Goal: Information Seeking & Learning: Learn about a topic

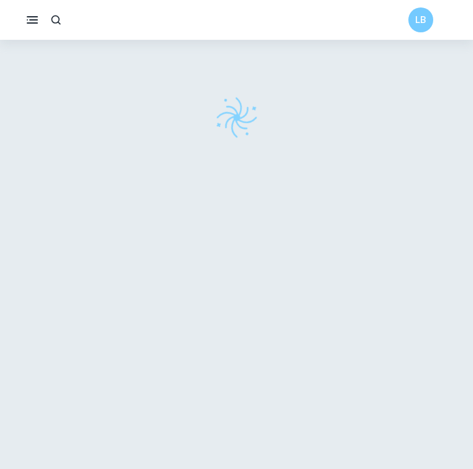
scroll to position [40, 0]
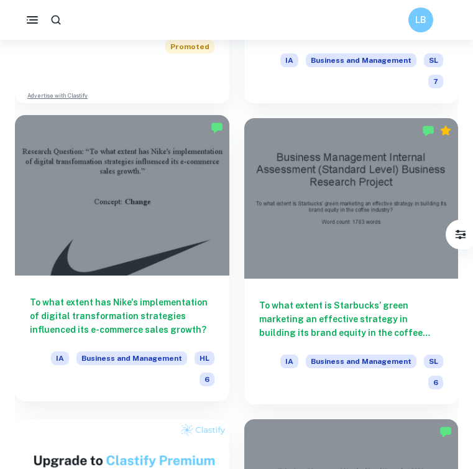
scroll to position [878, 0]
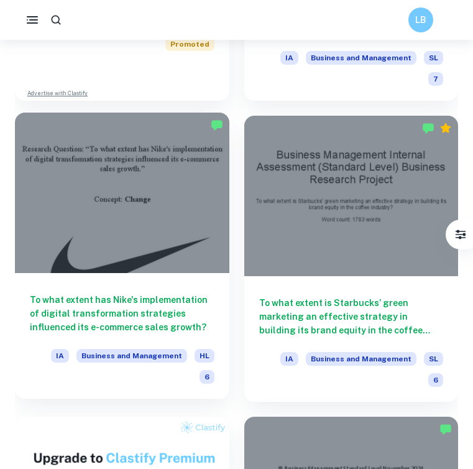
click at [163, 293] on h6 "To what extent has Nike's implementation of digital transformation strategies i…" at bounding box center [122, 313] width 185 height 41
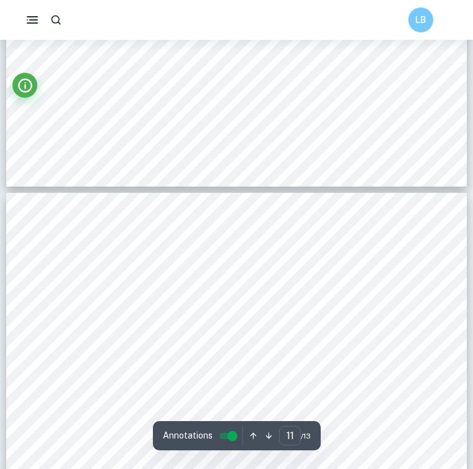
type input "10"
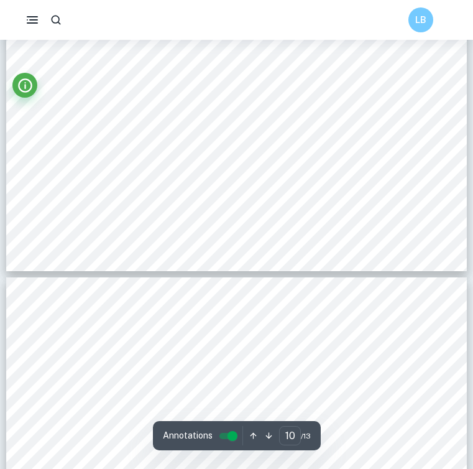
scroll to position [6587, 0]
